Goal: Task Accomplishment & Management: Manage account settings

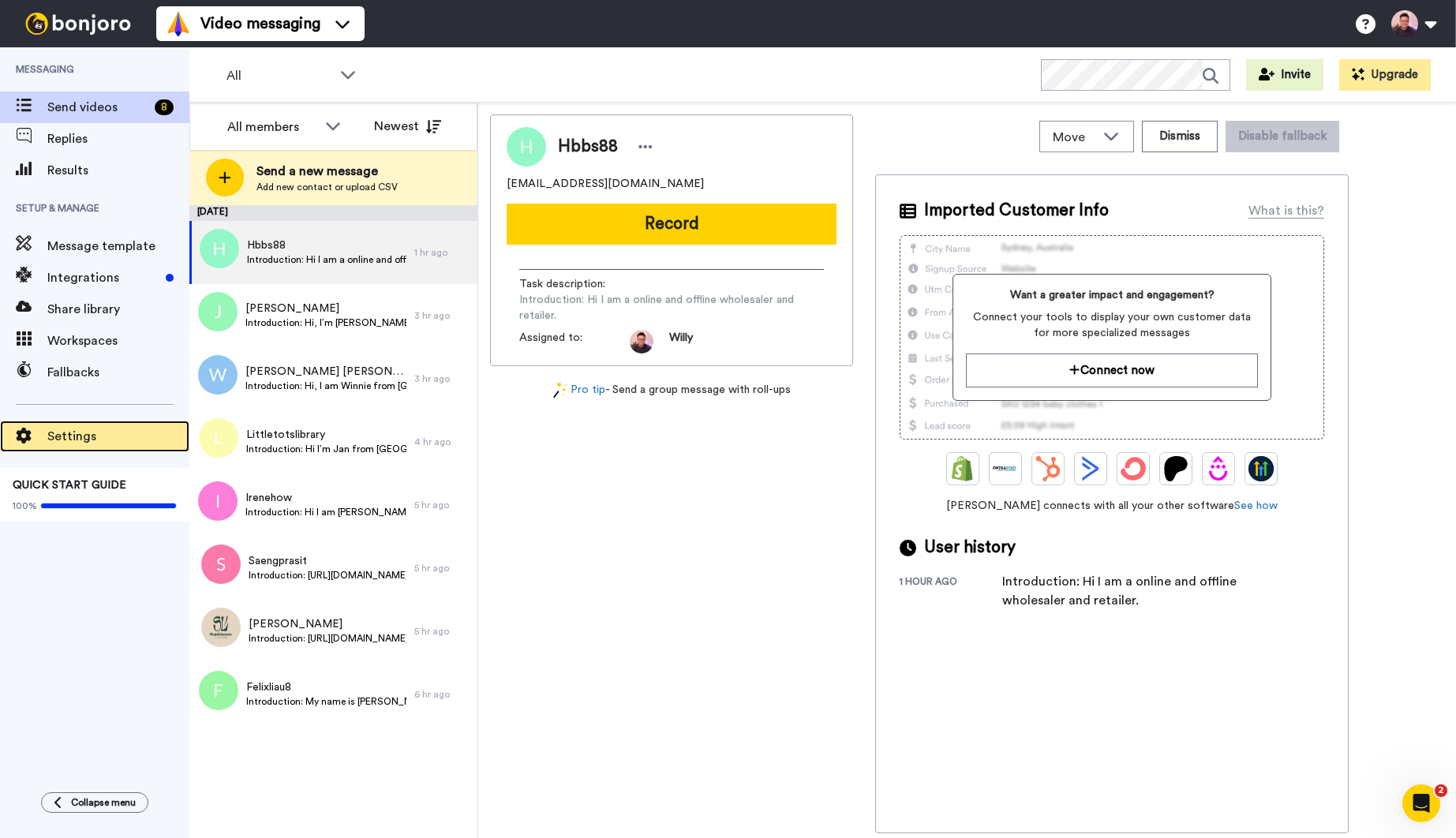
click at [99, 432] on span "Settings" at bounding box center [119, 436] width 142 height 19
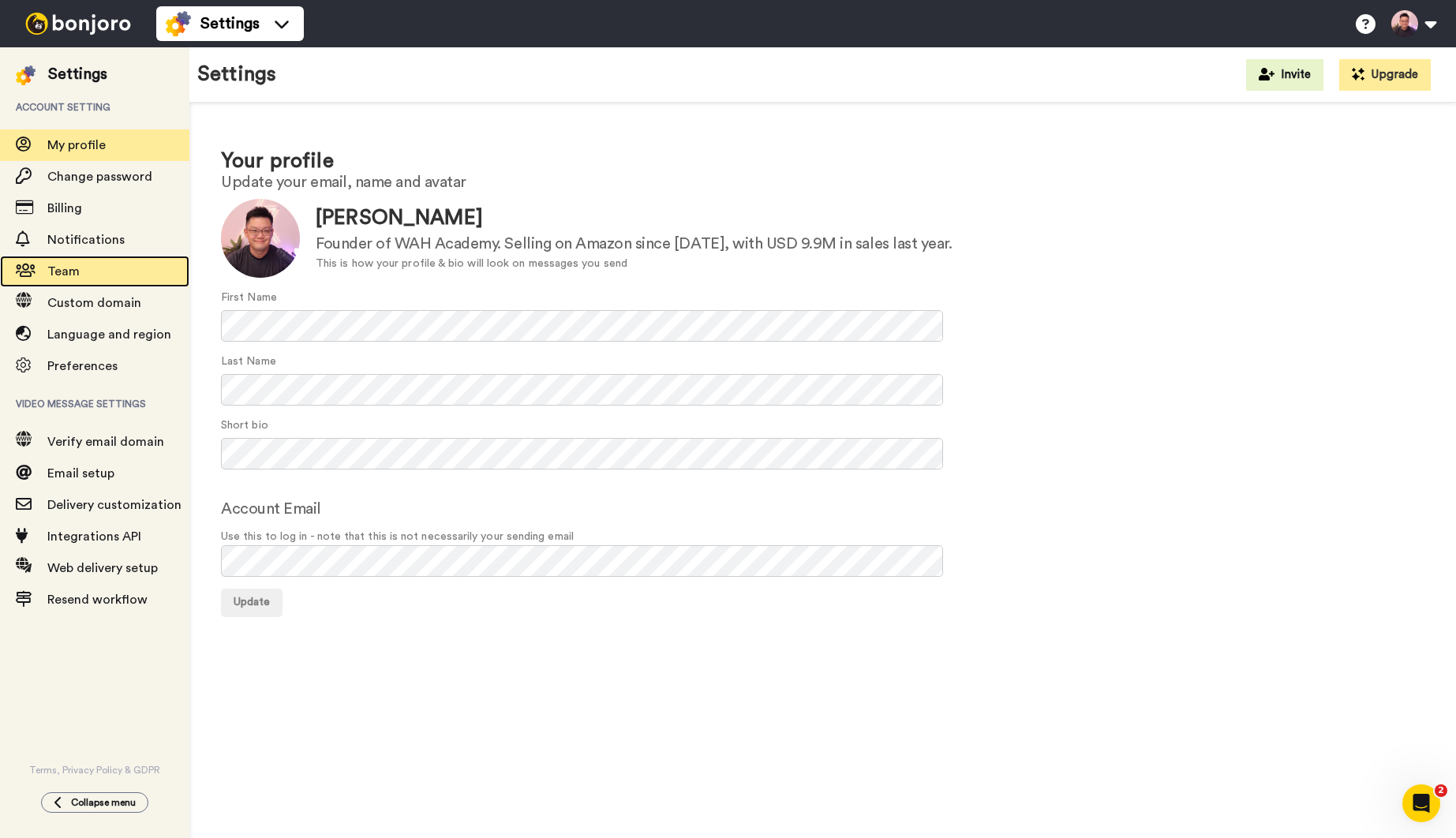
click at [89, 274] on span "Team" at bounding box center [119, 272] width 142 height 19
